Goal: Task Accomplishment & Management: Manage account settings

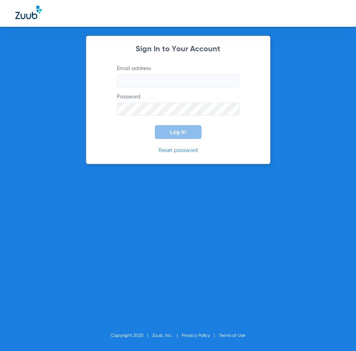
click at [184, 78] on input "Email address" at bounding box center [178, 80] width 122 height 13
type input "[EMAIL_ADDRESS][DOMAIN_NAME]"
click at [188, 117] on form "Email address [EMAIL_ADDRESS][DOMAIN_NAME] Password Log In" at bounding box center [177, 102] width 145 height 74
click at [155, 125] on button "Log In" at bounding box center [178, 132] width 47 height 14
click at [73, 115] on div "Sign In to Your Account Email address [EMAIL_ADDRESS][DOMAIN_NAME] Password Log…" at bounding box center [178, 175] width 356 height 351
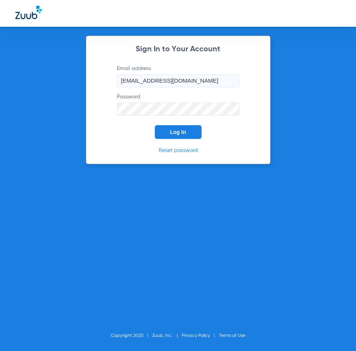
click at [155, 125] on button "Log In" at bounding box center [178, 132] width 47 height 14
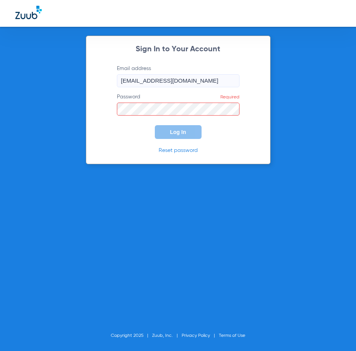
click at [201, 82] on input "[EMAIL_ADDRESS][DOMAIN_NAME]" at bounding box center [178, 80] width 122 height 13
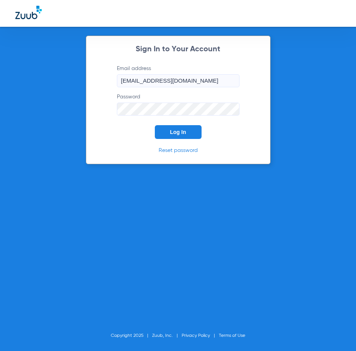
click at [155, 125] on button "Log In" at bounding box center [178, 132] width 47 height 14
